Goal: Find specific page/section: Find specific page/section

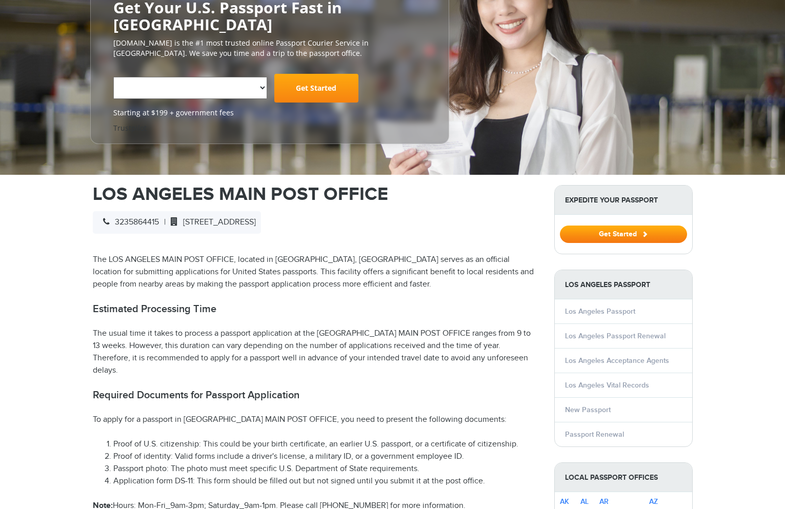
select select "**********"
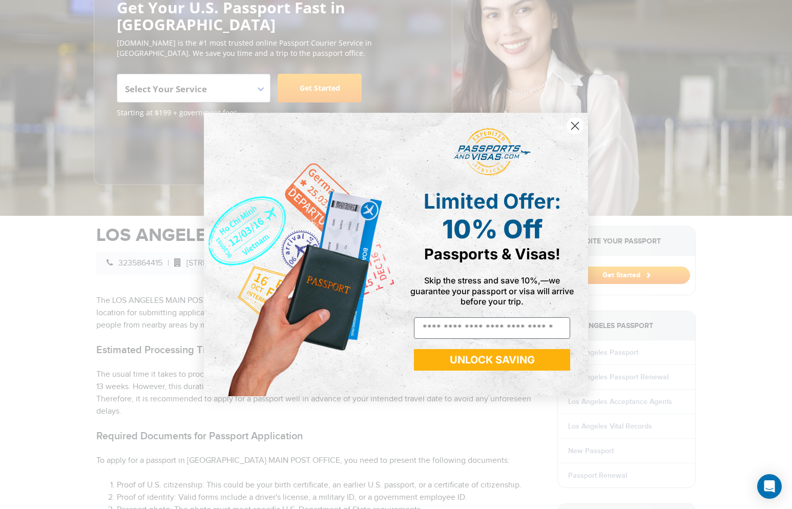
click at [576, 125] on icon "Close dialog" at bounding box center [575, 125] width 7 height 7
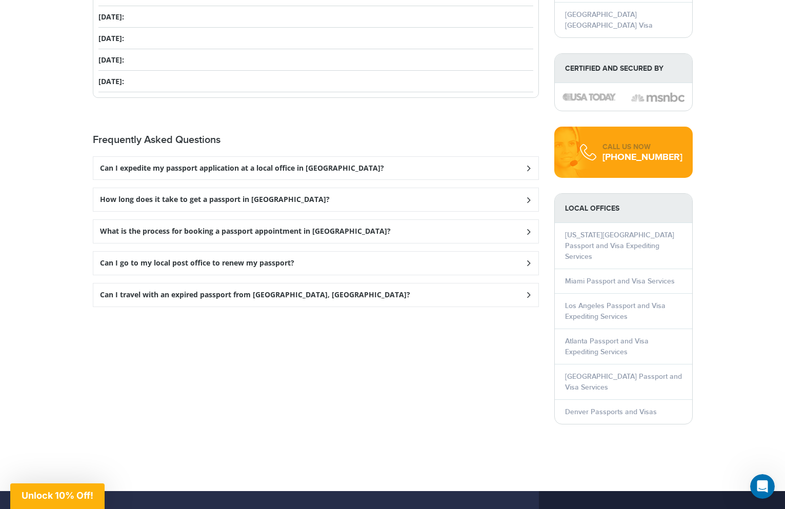
scroll to position [1253, 0]
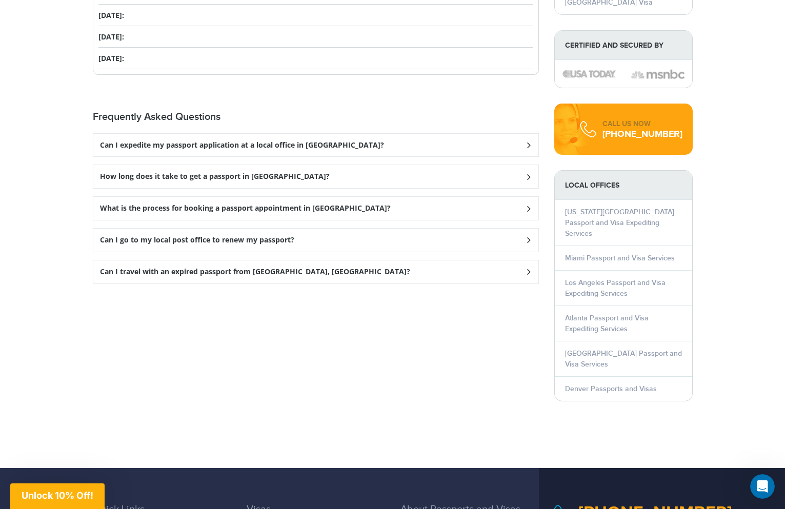
click at [594, 270] on li "Los Angeles Passport and Visa Expediting Services" at bounding box center [622, 287] width 137 height 35
click at [610, 278] on link "Los Angeles Passport and Visa Expediting Services" at bounding box center [615, 287] width 100 height 19
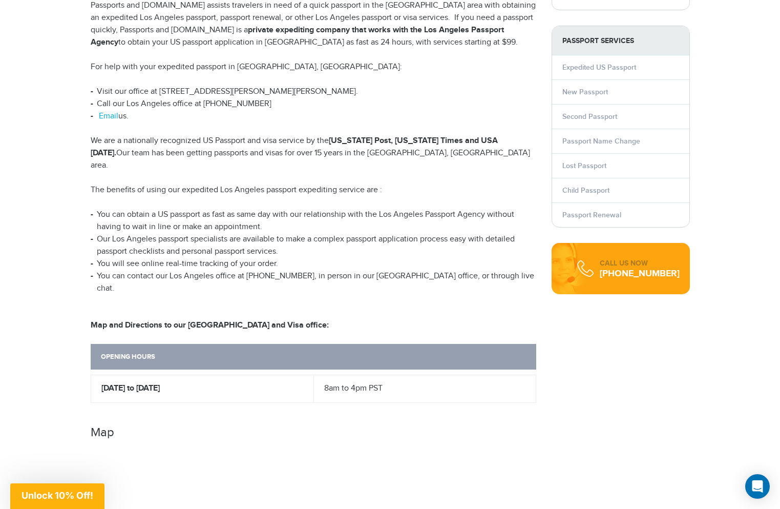
scroll to position [257, 0]
